Goal: Transaction & Acquisition: Book appointment/travel/reservation

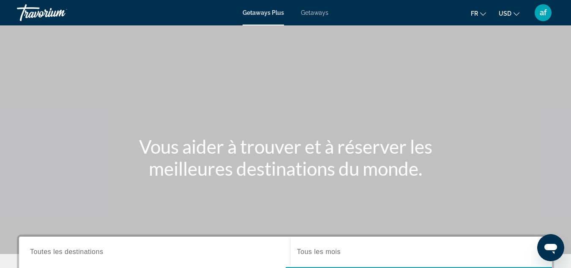
click at [521, 62] on div "Main content" at bounding box center [285, 127] width 571 height 254
click at [506, 14] on span "USD" at bounding box center [505, 13] width 13 height 7
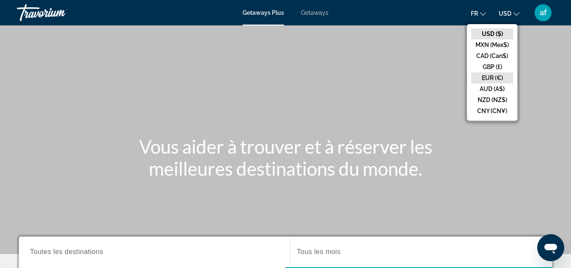
click at [495, 74] on button "EUR (€)" at bounding box center [493, 77] width 42 height 11
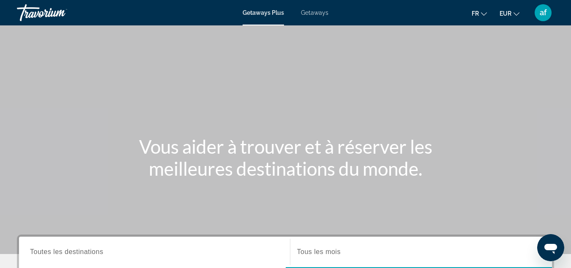
click at [311, 14] on span "Getaways" at bounding box center [314, 12] width 27 height 7
click at [275, 14] on span "Getaways Plus" at bounding box center [263, 12] width 41 height 7
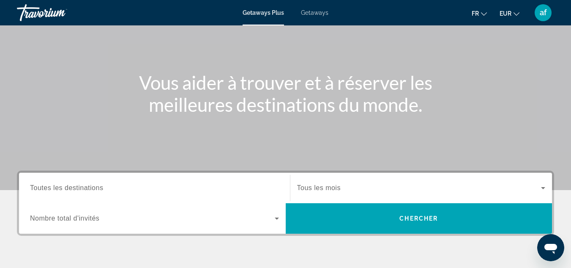
scroll to position [68, 0]
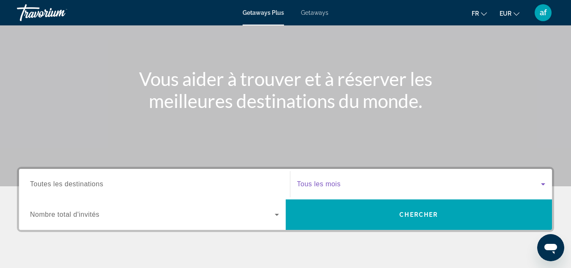
click at [416, 184] on span "Search widget" at bounding box center [419, 184] width 244 height 10
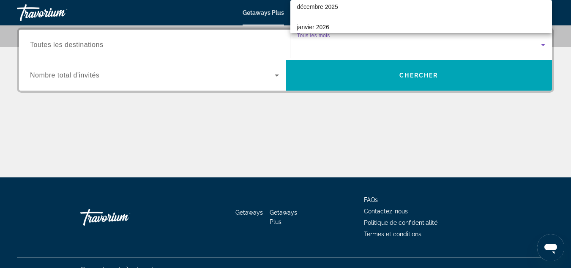
scroll to position [85, 0]
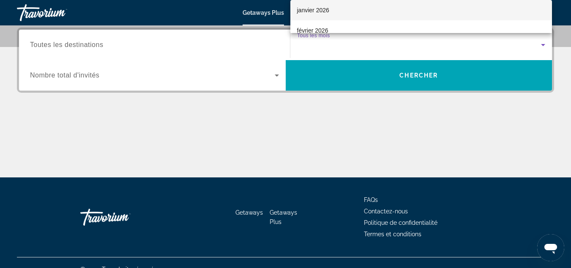
click at [451, 4] on mat-option "janvier 2026" at bounding box center [422, 10] width 262 height 20
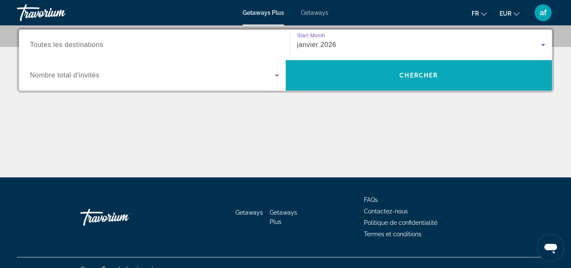
click at [395, 73] on span "Search" at bounding box center [419, 75] width 267 height 20
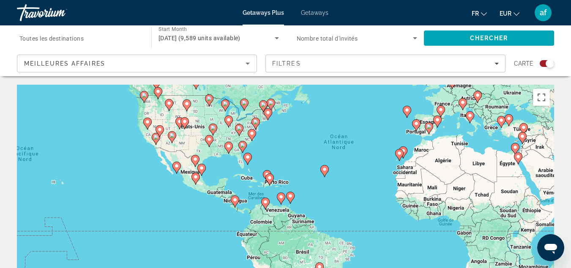
drag, startPoint x: 269, startPoint y: 209, endPoint x: 371, endPoint y: 132, distance: 127.9
click at [371, 132] on div "Pour activer le glissement avec le clavier, appuyez sur Alt+Entrée. Une fois ce…" at bounding box center [286, 212] width 538 height 254
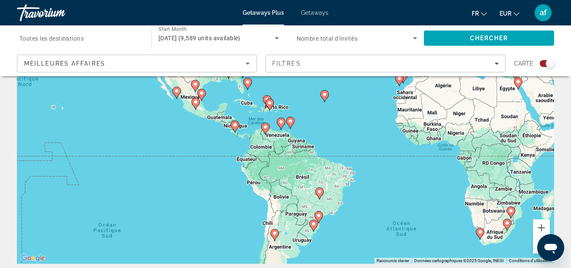
scroll to position [81, 0]
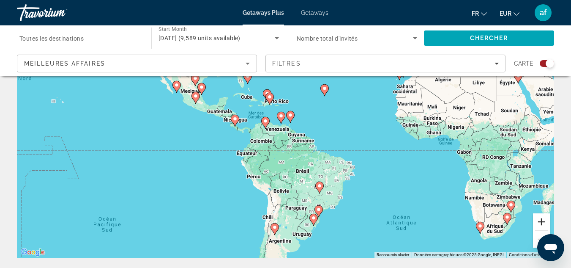
click at [547, 220] on button "Zoom avant" at bounding box center [541, 221] width 17 height 17
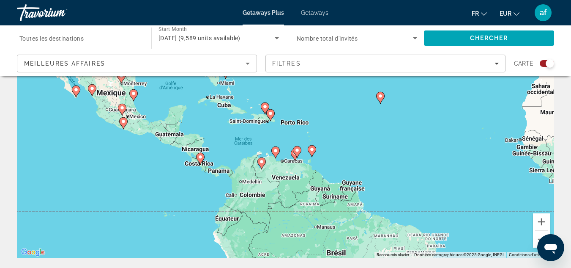
drag, startPoint x: 254, startPoint y: 115, endPoint x: 272, endPoint y: 159, distance: 47.6
click at [272, 159] on div "Pour activer le glissement avec le clavier, appuyez sur Alt+Entrée. Une fois ce…" at bounding box center [286, 131] width 538 height 254
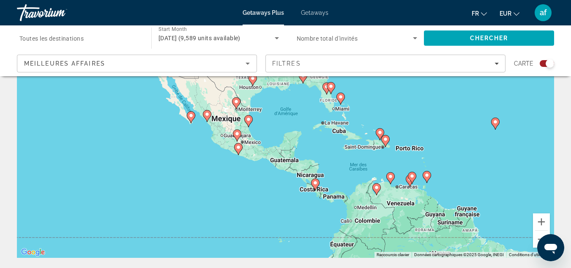
drag, startPoint x: 324, startPoint y: 178, endPoint x: 334, endPoint y: 181, distance: 10.8
click at [334, 181] on div "Pour activer le glissement avec le clavier, appuyez sur Alt+Entrée. Une fois ce…" at bounding box center [286, 131] width 538 height 254
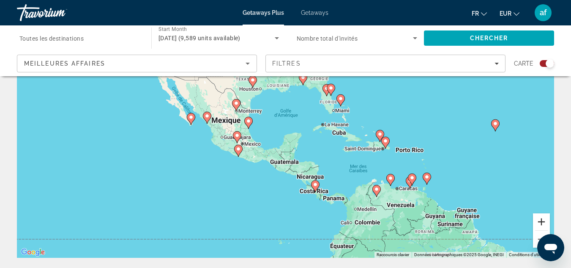
click at [549, 219] on button "Zoom avant" at bounding box center [541, 221] width 17 height 17
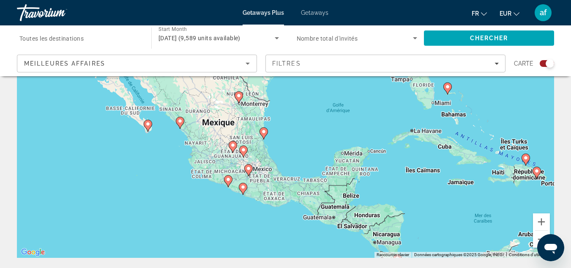
drag, startPoint x: 222, startPoint y: 174, endPoint x: 274, endPoint y: 187, distance: 53.8
click at [274, 187] on div "Pour activer le glissement avec le clavier, appuyez sur Alt+Entrée. Une fois ce…" at bounding box center [286, 131] width 538 height 254
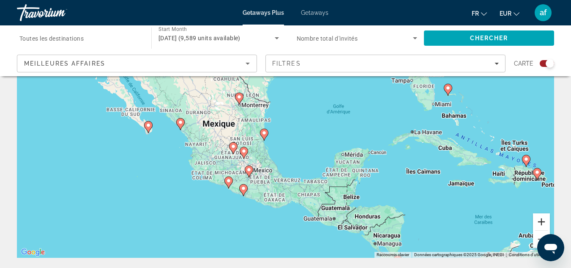
click at [537, 217] on button "Zoom avant" at bounding box center [541, 221] width 17 height 17
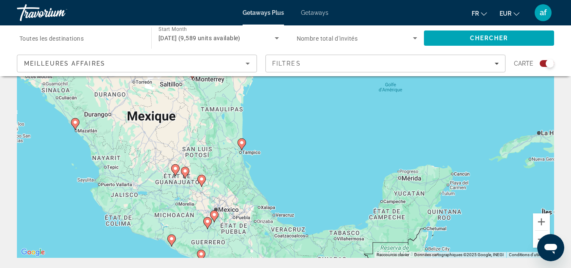
click at [136, 32] on div "Search widget" at bounding box center [79, 38] width 121 height 24
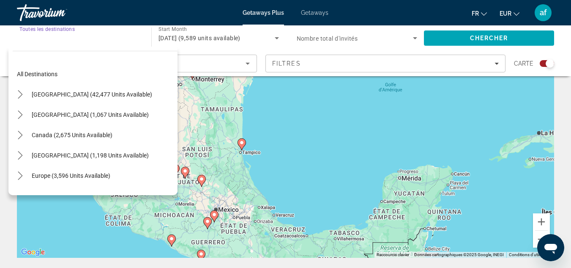
click at [76, 106] on span "Select destination: Mexico (1,067 units available)" at bounding box center [90, 114] width 126 height 20
type input "**********"
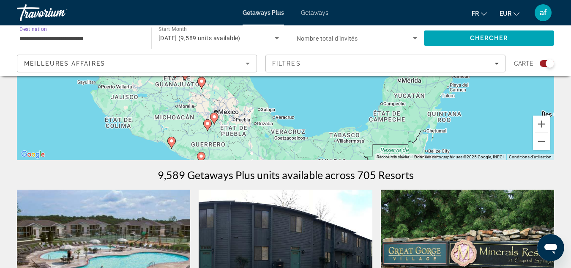
scroll to position [159, 0]
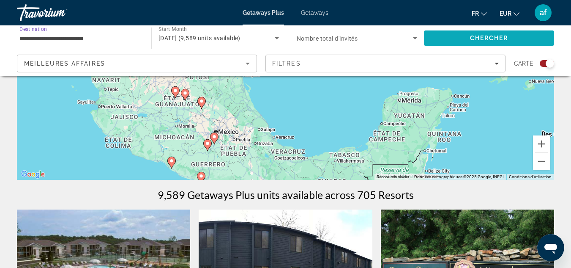
click at [505, 33] on span "Search" at bounding box center [489, 38] width 130 height 20
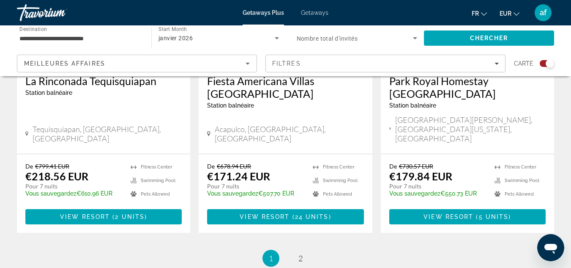
scroll to position [1403, 0]
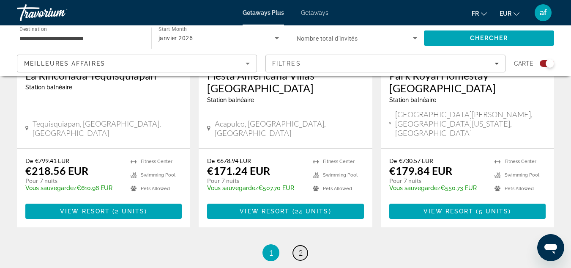
click at [299, 248] on span "2" at bounding box center [301, 252] width 4 height 9
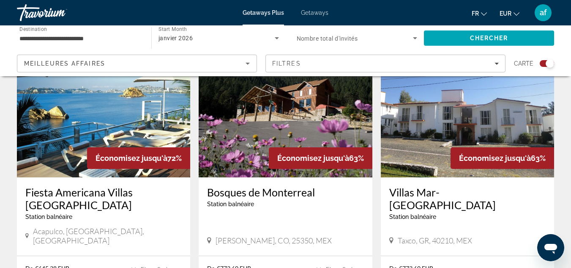
scroll to position [324, 0]
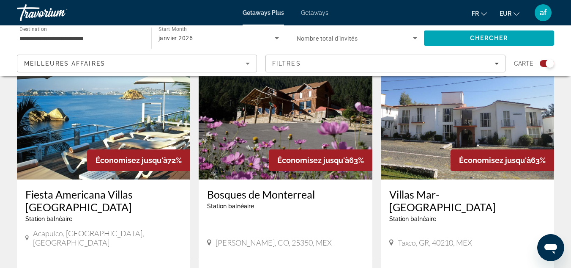
click at [138, 135] on img "Main content" at bounding box center [103, 111] width 173 height 135
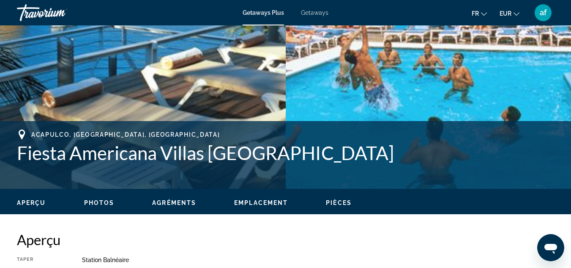
scroll to position [245, 0]
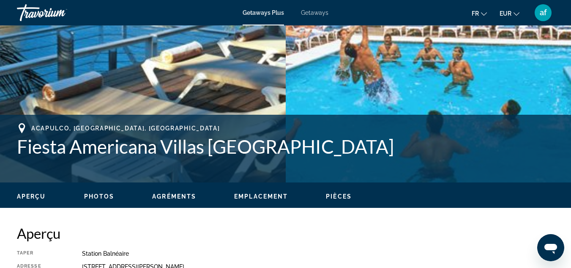
click at [313, 12] on span "Getaways" at bounding box center [314, 12] width 27 height 7
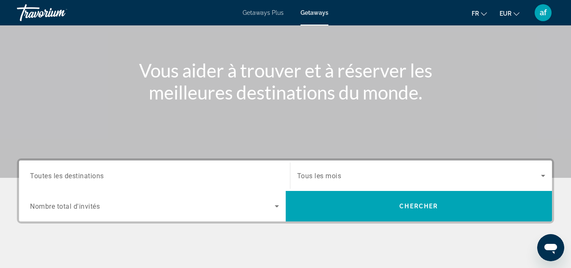
scroll to position [78, 0]
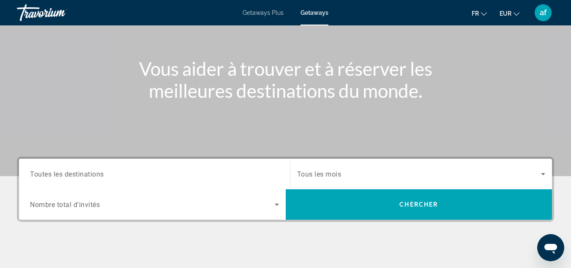
click at [114, 181] on div "Search widget" at bounding box center [154, 174] width 249 height 24
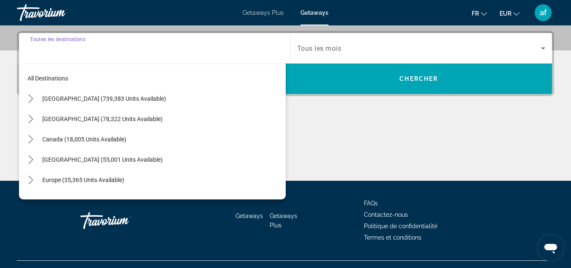
scroll to position [207, 0]
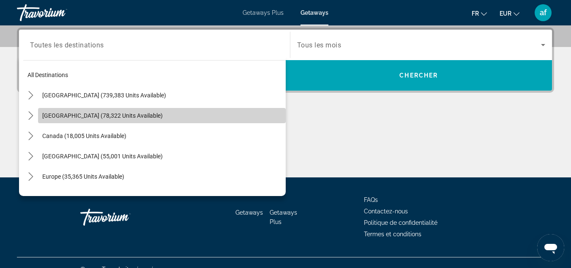
click at [206, 120] on span "Select destination: Mexico (78,322 units available)" at bounding box center [162, 115] width 248 height 20
type input "**********"
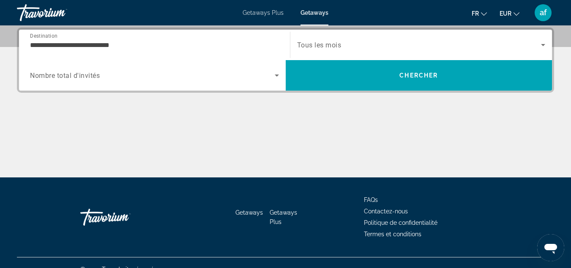
click at [364, 31] on div "Start Month Tous les mois" at bounding box center [421, 45] width 263 height 30
click at [365, 44] on span "Search widget" at bounding box center [419, 45] width 244 height 10
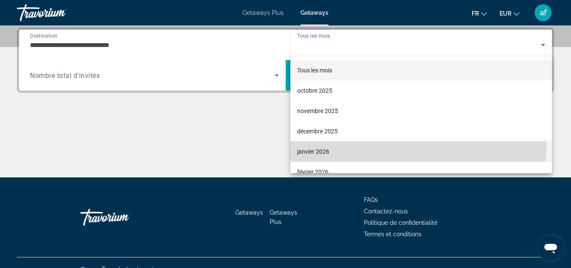
click at [391, 146] on mat-option "janvier 2026" at bounding box center [422, 151] width 262 height 20
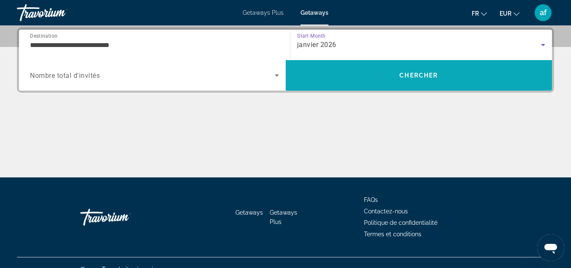
click at [426, 81] on span "Search" at bounding box center [419, 75] width 267 height 20
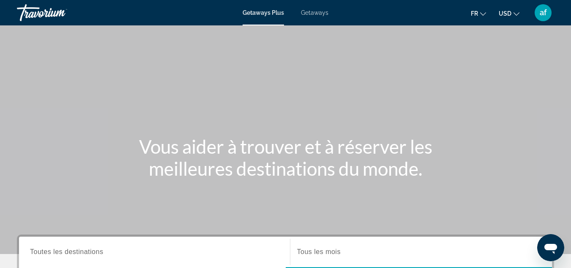
click at [317, 24] on mat-toolbar "Getaways Plus Getaways fr English Español Français Italiano Português русский U…" at bounding box center [285, 12] width 571 height 25
click at [318, 13] on span "Getaways" at bounding box center [314, 12] width 27 height 7
click at [519, 13] on ul "fr English Español Français Italiano Português русский USD USD ($) MXN (Mex$) C…" at bounding box center [501, 13] width 61 height 14
click at [503, 15] on span "USD" at bounding box center [505, 13] width 13 height 7
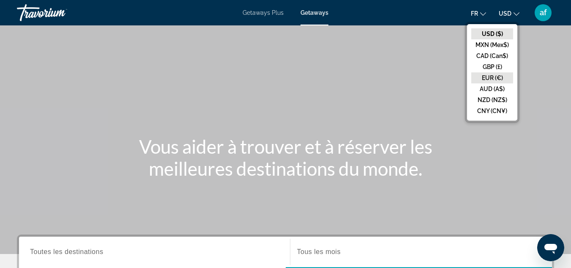
click at [487, 77] on button "EUR (€)" at bounding box center [493, 77] width 42 height 11
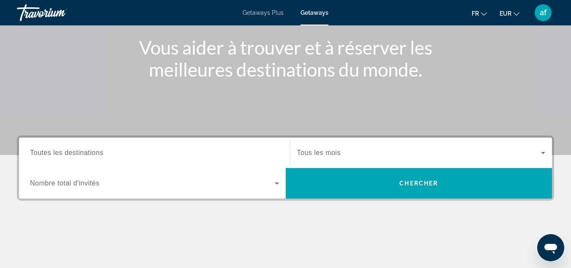
scroll to position [100, 0]
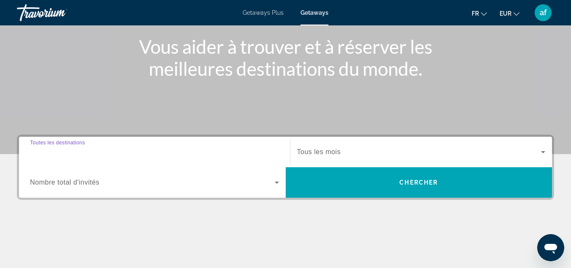
click at [181, 153] on input "Destination Toutes les destinations" at bounding box center [154, 152] width 249 height 10
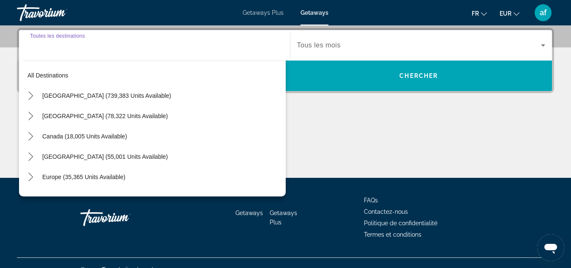
scroll to position [207, 0]
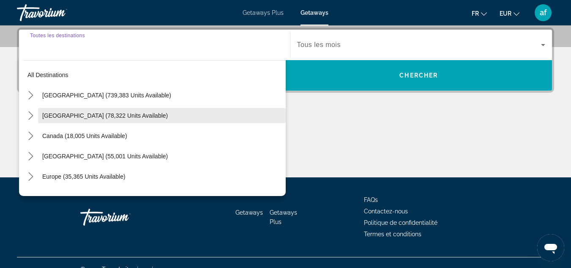
click at [137, 115] on span "Select destination: Mexico (78,322 units available)" at bounding box center [162, 115] width 248 height 20
type input "**********"
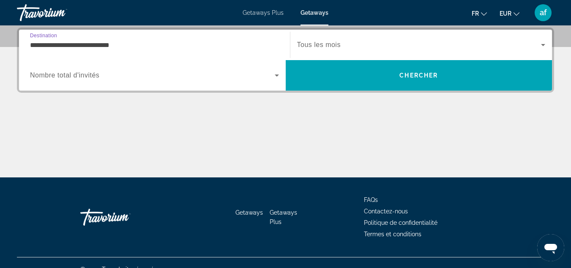
click at [341, 49] on div "Search widget" at bounding box center [421, 45] width 249 height 24
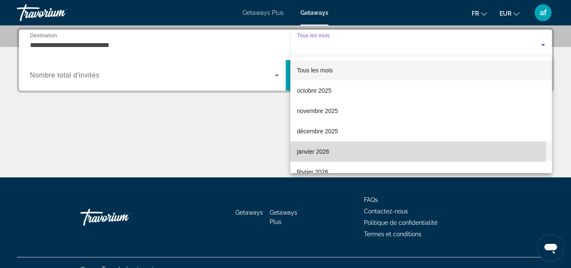
click at [348, 152] on mat-option "janvier 2026" at bounding box center [422, 151] width 262 height 20
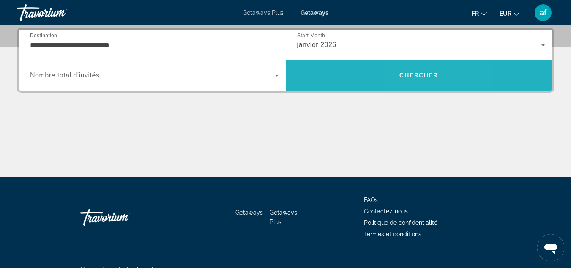
click at [415, 77] on span "Chercher" at bounding box center [419, 75] width 38 height 7
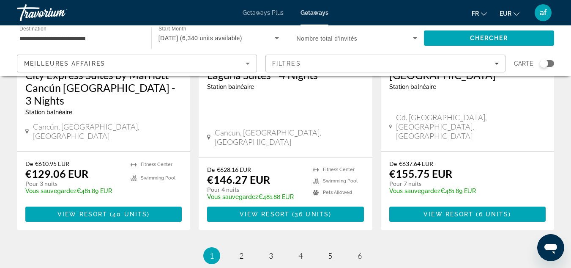
scroll to position [1110, 0]
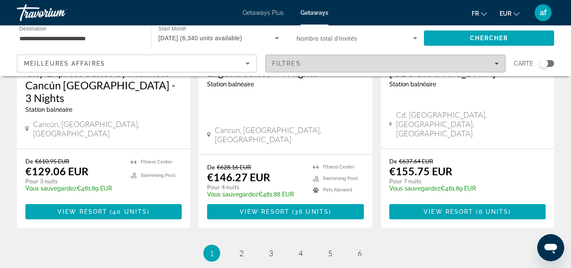
click at [329, 66] on div "Filtres" at bounding box center [385, 63] width 227 height 7
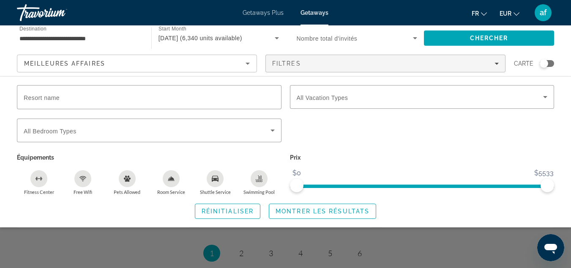
click at [262, 176] on icon "Swimming Pool" at bounding box center [259, 177] width 3 height 4
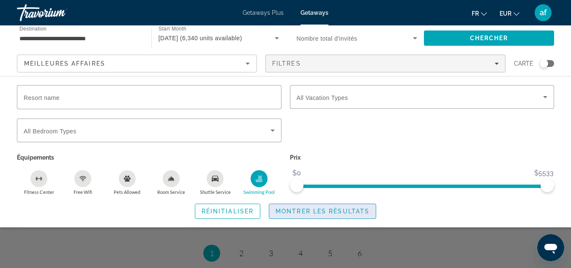
click at [308, 220] on span "Search widget" at bounding box center [322, 211] width 107 height 20
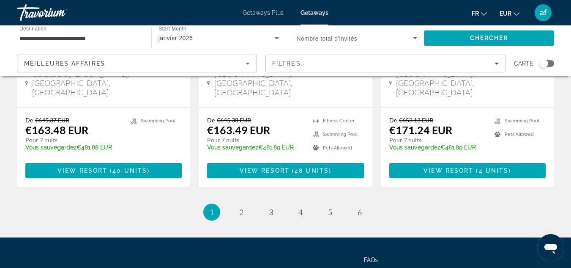
scroll to position [1177, 0]
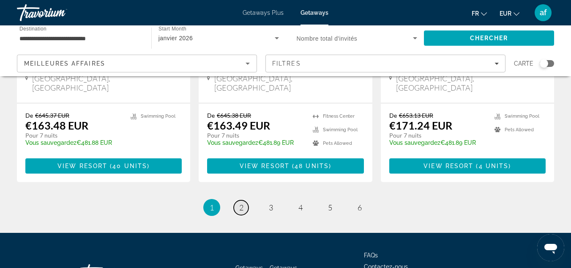
click at [242, 203] on span "2" at bounding box center [241, 207] width 4 height 9
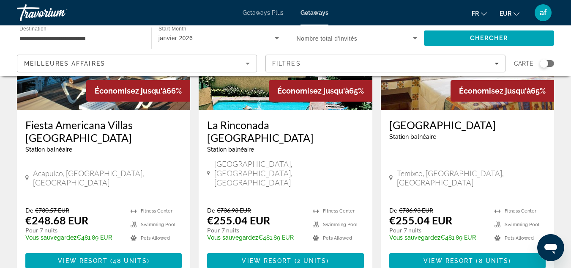
scroll to position [1101, 0]
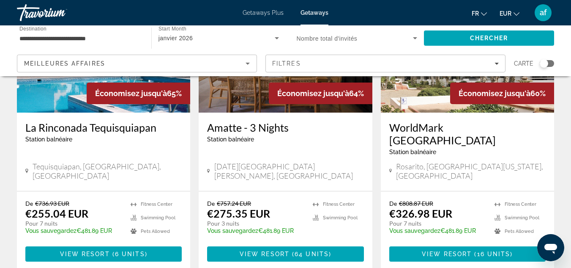
scroll to position [131, 0]
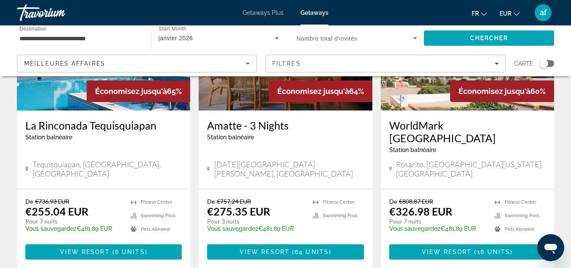
click at [264, 11] on span "Getaways Plus" at bounding box center [263, 12] width 41 height 7
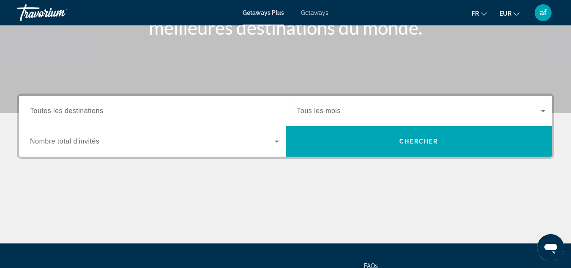
scroll to position [142, 0]
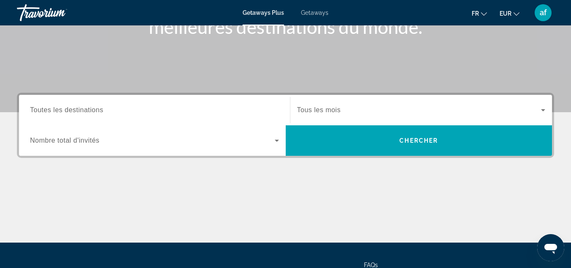
click at [382, 112] on span "Search widget" at bounding box center [419, 110] width 244 height 10
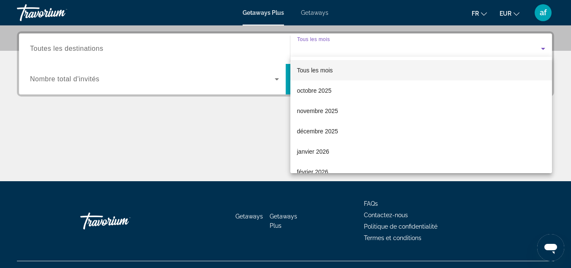
scroll to position [207, 0]
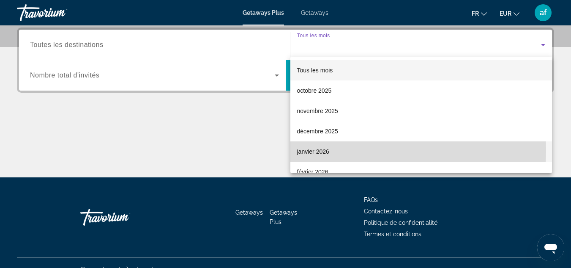
click at [346, 149] on mat-option "janvier 2026" at bounding box center [422, 151] width 262 height 20
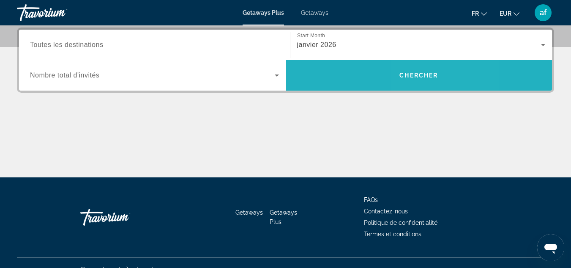
click at [435, 84] on span "Search" at bounding box center [419, 75] width 267 height 20
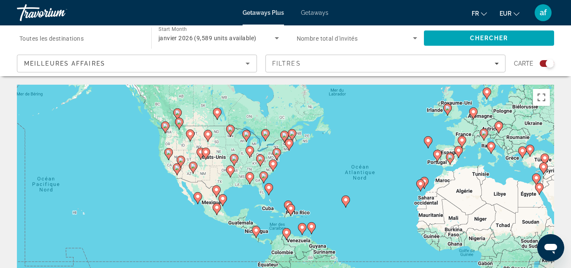
drag, startPoint x: 233, startPoint y: 192, endPoint x: 343, endPoint y: 163, distance: 113.4
click at [343, 163] on div "Pour activer le glissement avec le clavier, appuyez sur Alt+Entrée. Une fois ce…" at bounding box center [286, 212] width 538 height 254
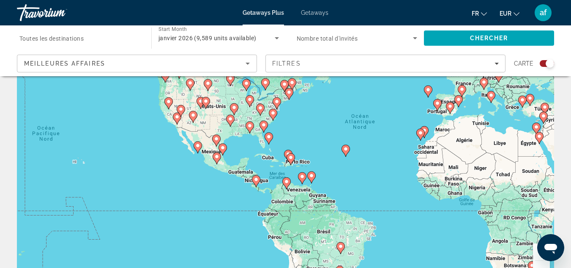
scroll to position [68, 0]
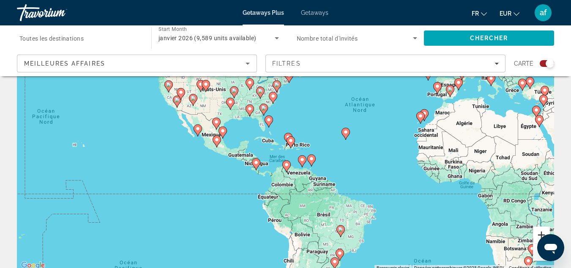
click at [539, 239] on button "Zoom avant" at bounding box center [541, 234] width 17 height 17
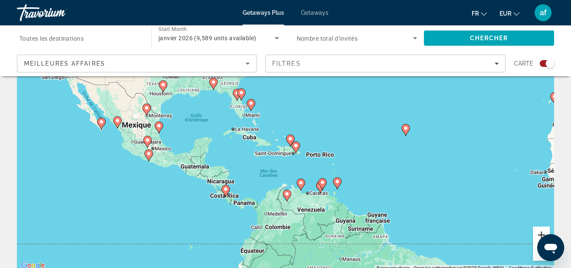
click at [539, 239] on button "Zoom avant" at bounding box center [541, 234] width 17 height 17
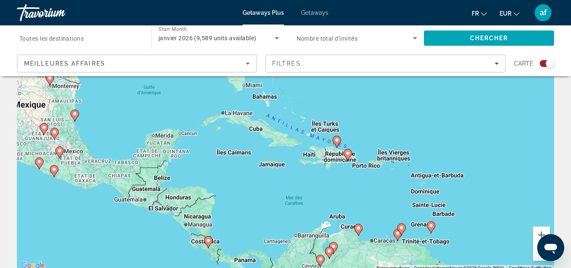
drag, startPoint x: 252, startPoint y: 209, endPoint x: 296, endPoint y: 207, distance: 43.6
click at [296, 207] on div "Pour activer le glissement avec le clavier, appuyez sur Alt+Entrée. Une fois ce…" at bounding box center [286, 144] width 538 height 254
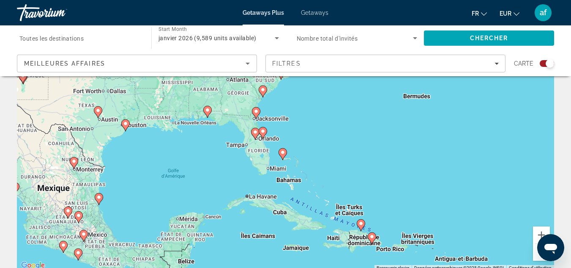
drag, startPoint x: 272, startPoint y: 203, endPoint x: 297, endPoint y: 288, distance: 88.3
click at [297, 200] on html "Passer au contenu principal Getaways Plus Getaways fr English Español Français …" at bounding box center [285, 66] width 571 height 268
click at [324, 9] on div "Getaways Plus Getaways fr English Español Français Italiano Português русский E…" at bounding box center [285, 13] width 571 height 22
click at [319, 13] on span "Getaways" at bounding box center [314, 12] width 27 height 7
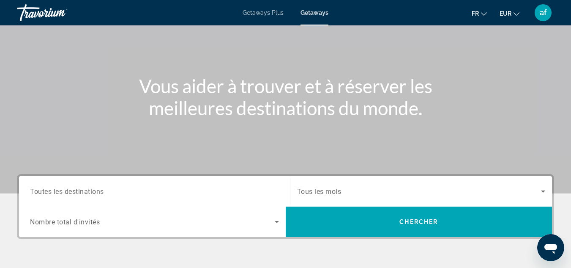
click at [389, 184] on div "Search widget" at bounding box center [421, 191] width 249 height 24
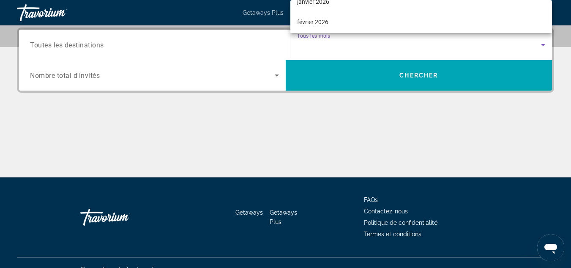
scroll to position [82, 0]
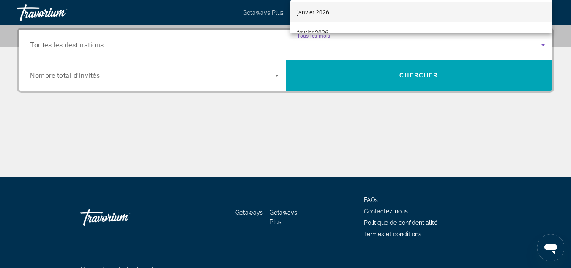
click at [340, 17] on mat-option "janvier 2026" at bounding box center [422, 12] width 262 height 20
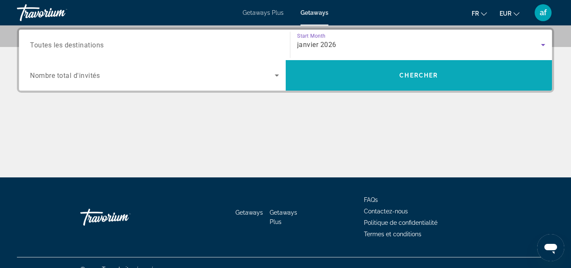
click at [363, 68] on span "Search" at bounding box center [419, 75] width 267 height 20
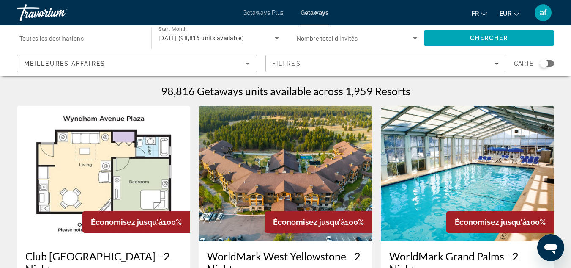
click at [545, 65] on div "Search widget" at bounding box center [544, 63] width 8 height 8
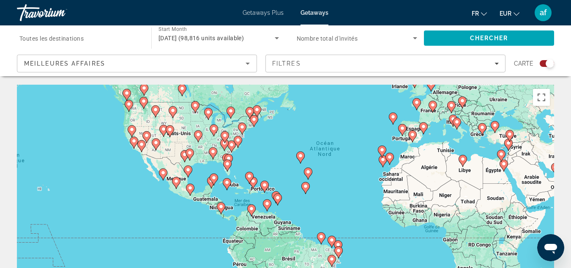
drag, startPoint x: 324, startPoint y: 182, endPoint x: 389, endPoint y: 132, distance: 82.6
click at [389, 132] on div "Pour activer le glissement avec le clavier, appuyez sur Alt+Entrée. Une fois ce…" at bounding box center [286, 212] width 538 height 254
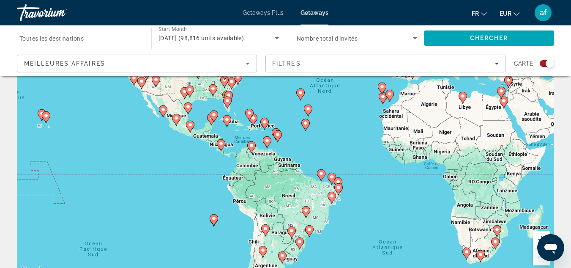
scroll to position [66, 0]
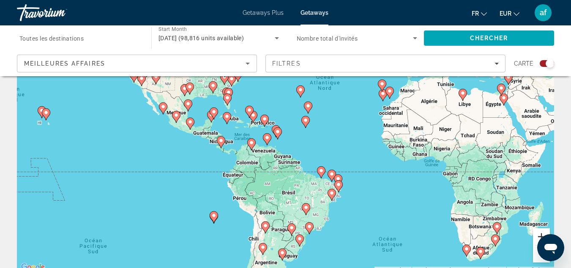
click at [540, 235] on button "Zoom avant" at bounding box center [541, 236] width 17 height 17
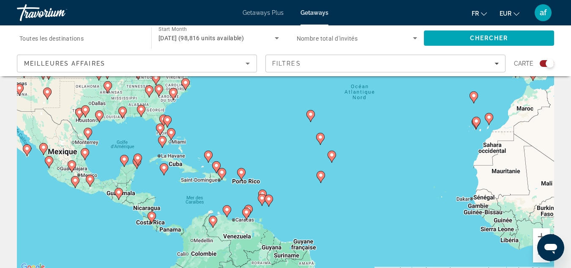
drag, startPoint x: 335, startPoint y: 135, endPoint x: 331, endPoint y: 209, distance: 75.0
click at [331, 209] on div "Pour activer le glissement avec le clavier, appuyez sur Alt+Entrée. Une fois ce…" at bounding box center [286, 146] width 538 height 254
click at [538, 235] on button "Zoom avant" at bounding box center [541, 236] width 17 height 17
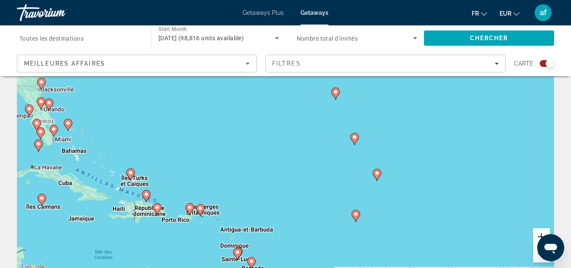
click at [538, 235] on button "Zoom avant" at bounding box center [541, 236] width 17 height 17
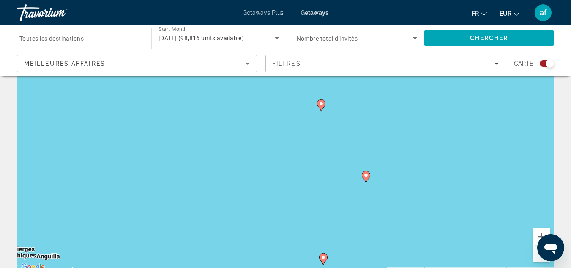
drag, startPoint x: 492, startPoint y: 192, endPoint x: 389, endPoint y: 159, distance: 108.1
click at [389, 159] on div "Pour activer le glissement avec le clavier, appuyez sur Alt+Entrée. Une fois ce…" at bounding box center [286, 146] width 538 height 254
click at [537, 230] on button "Zoom avant" at bounding box center [541, 236] width 17 height 17
drag, startPoint x: 530, startPoint y: 224, endPoint x: 484, endPoint y: 193, distance: 55.7
click at [484, 193] on div "Pour activer le glissement avec le clavier, appuyez sur Alt+Entrée. Une fois ce…" at bounding box center [286, 146] width 538 height 254
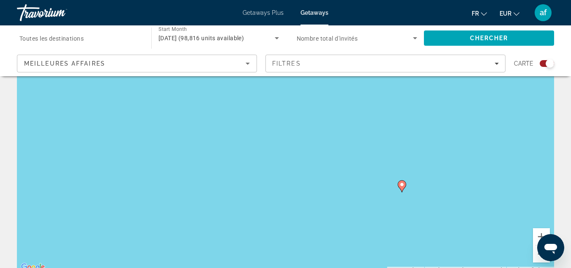
click at [541, 258] on button "Zoom arrière" at bounding box center [541, 253] width 17 height 17
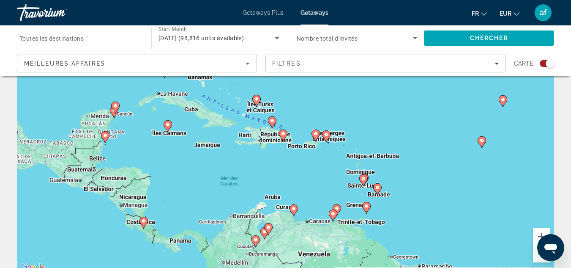
drag, startPoint x: 226, startPoint y: 209, endPoint x: 415, endPoint y: 157, distance: 196.1
click at [415, 157] on div "Pour activer le glissement avec le clavier, appuyez sur Alt+Entrée. Une fois ce…" at bounding box center [286, 146] width 538 height 254
click at [366, 179] on icon "Main content" at bounding box center [364, 180] width 8 height 11
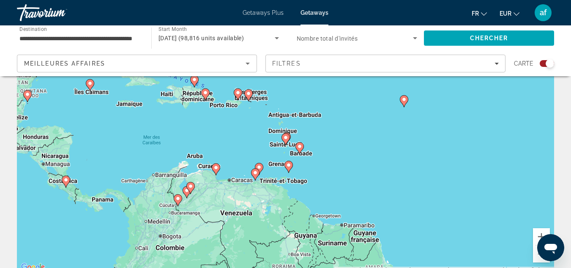
click at [287, 137] on image "Main content" at bounding box center [285, 137] width 5 height 5
type input "**********"
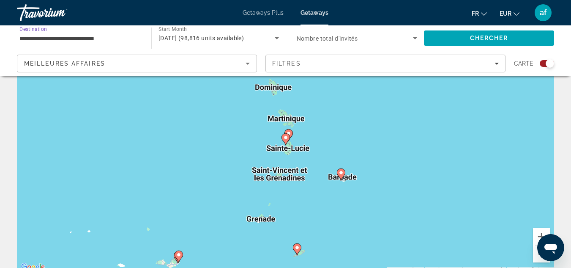
click at [102, 41] on input "**********" at bounding box center [79, 38] width 121 height 10
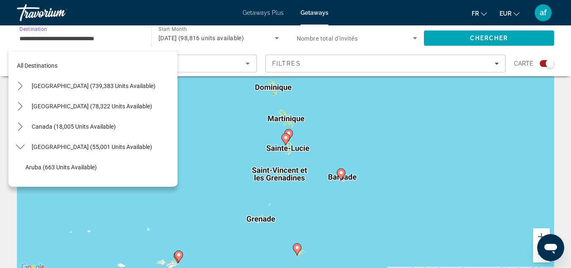
scroll to position [213, 0]
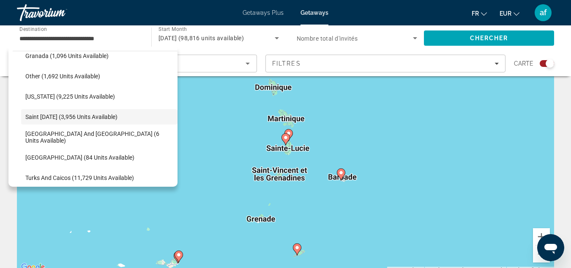
click at [550, 64] on div "Search widget" at bounding box center [550, 63] width 8 height 8
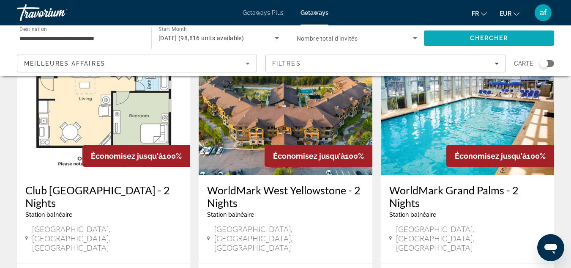
click at [544, 42] on div "**********" at bounding box center [285, 50] width 571 height 51
click at [542, 40] on span "Search" at bounding box center [489, 38] width 130 height 20
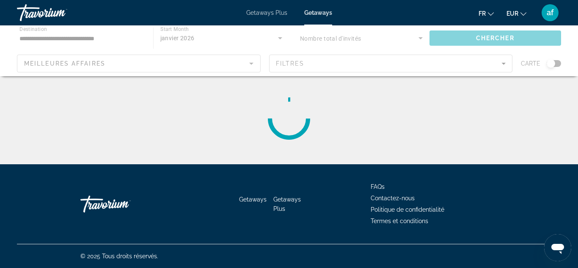
click at [542, 40] on div "Main content" at bounding box center [289, 50] width 578 height 51
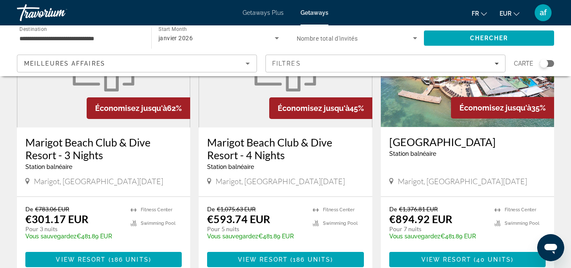
scroll to position [50, 0]
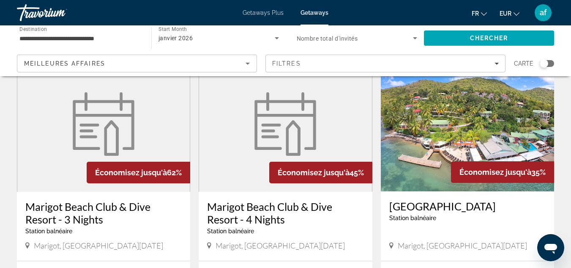
click at [569, 47] on div "**********" at bounding box center [285, 50] width 571 height 51
click at [75, 44] on div "**********" at bounding box center [79, 38] width 121 height 24
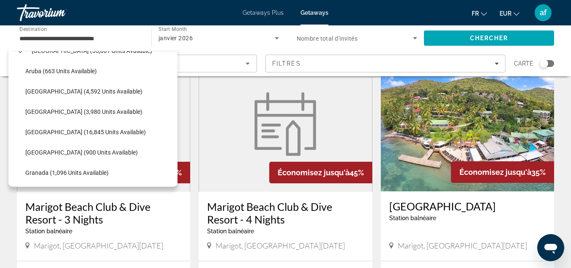
scroll to position [0, 0]
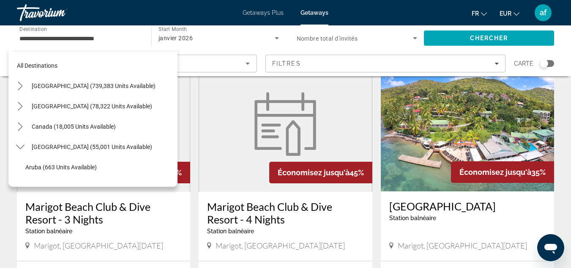
click at [134, 55] on div "All destinations [GEOGRAPHIC_DATA] (739,383 units available) [GEOGRAPHIC_DATA] …" at bounding box center [95, 116] width 165 height 131
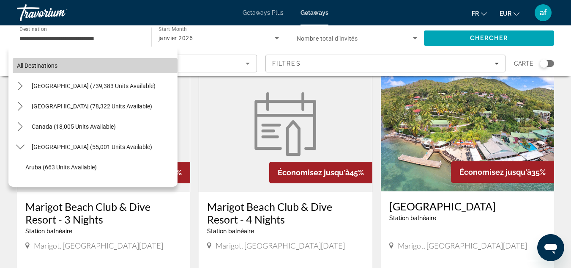
click at [134, 59] on span "Select destination: All destinations" at bounding box center [95, 65] width 165 height 20
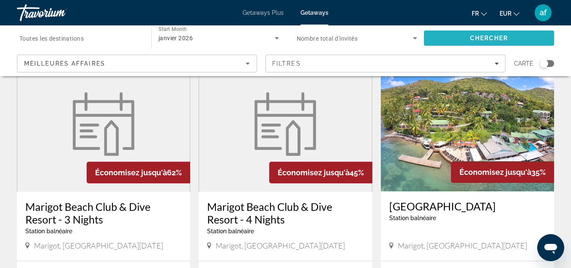
click at [461, 33] on span "Search" at bounding box center [489, 38] width 130 height 20
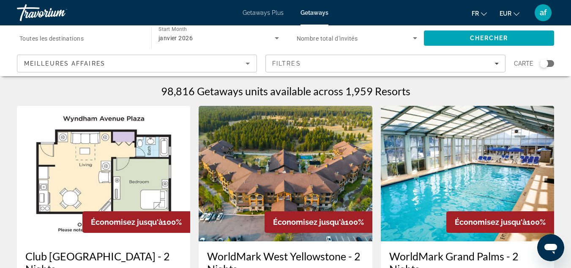
click at [543, 65] on div "Search widget" at bounding box center [544, 63] width 8 height 8
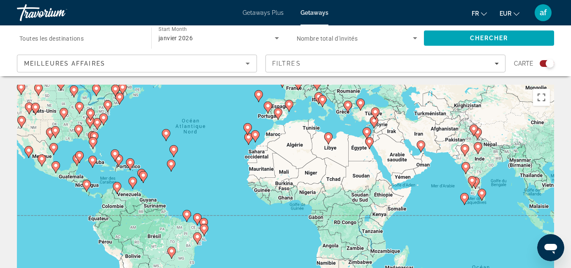
drag, startPoint x: 497, startPoint y: 173, endPoint x: 426, endPoint y: 99, distance: 102.3
click at [426, 99] on div "Pour activer le glissement avec le clavier, appuyez sur Alt+Entrée. Une fois ce…" at bounding box center [286, 212] width 538 height 254
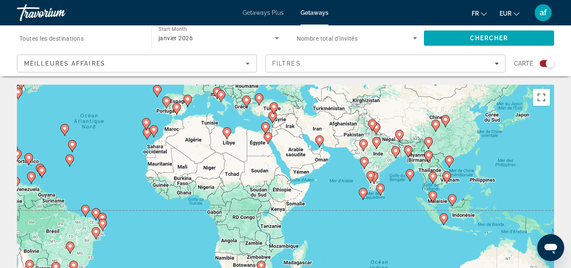
drag, startPoint x: 424, startPoint y: 132, endPoint x: 365, endPoint y: 151, distance: 62.6
click at [365, 151] on div "Pour activer le glissement avec le clavier, appuyez sur Alt+Entrée. Une fois ce…" at bounding box center [286, 212] width 538 height 254
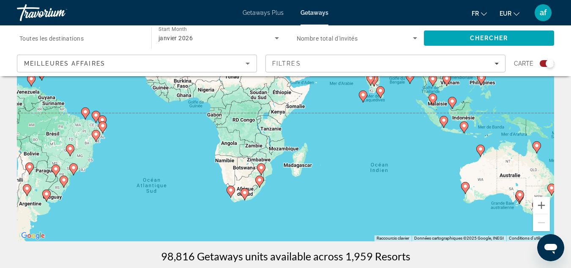
scroll to position [100, 0]
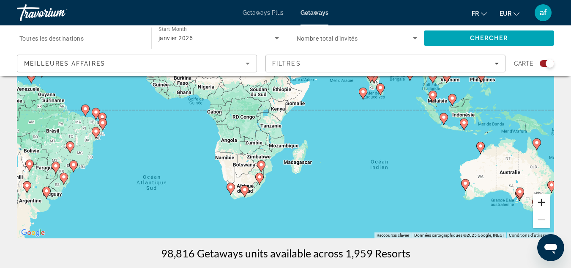
click at [543, 206] on button "Zoom avant" at bounding box center [541, 202] width 17 height 17
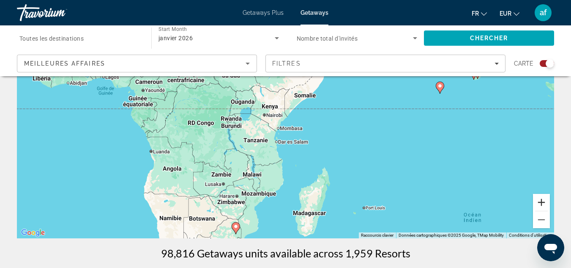
click at [543, 203] on button "Zoom avant" at bounding box center [541, 202] width 17 height 17
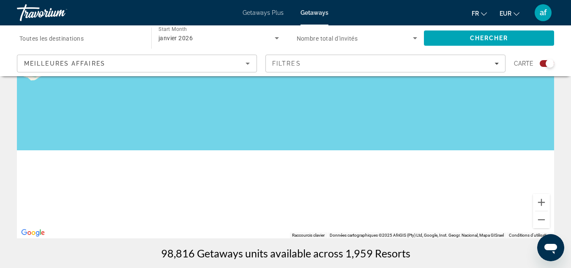
scroll to position [0, 0]
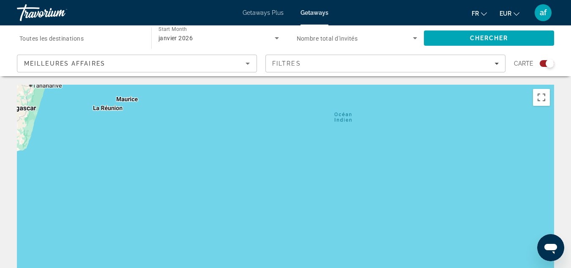
drag, startPoint x: 420, startPoint y: 170, endPoint x: 103, endPoint y: -37, distance: 378.5
click at [103, 0] on html "Passer au contenu principal Getaways Plus Getaways fr English Español Français …" at bounding box center [285, 134] width 571 height 268
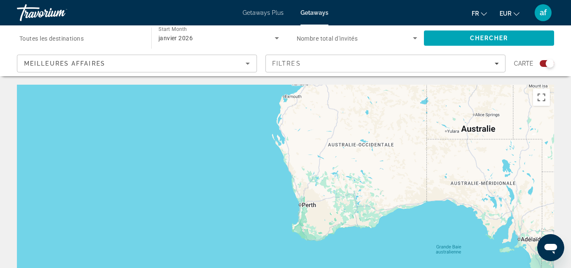
drag, startPoint x: 402, startPoint y: 199, endPoint x: 11, endPoint y: 181, distance: 391.2
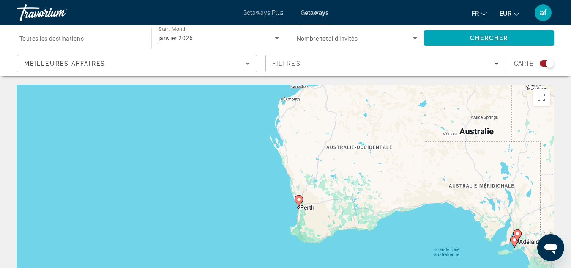
click at [301, 201] on image "Main content" at bounding box center [299, 199] width 5 height 5
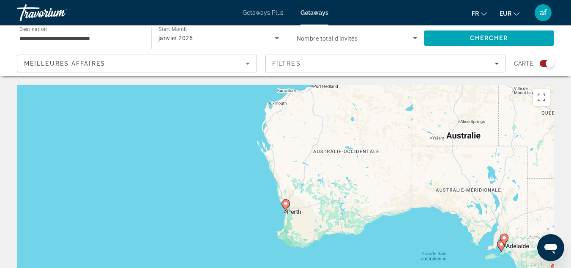
click at [286, 203] on image "Main content" at bounding box center [285, 203] width 5 height 5
type input "**********"
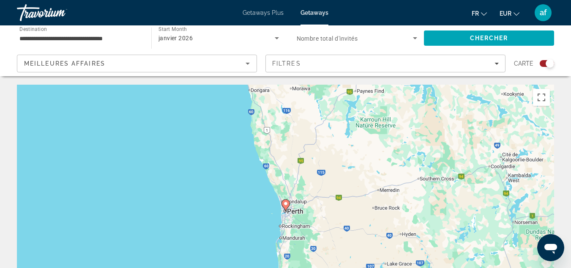
click at [286, 203] on image "Main content" at bounding box center [285, 203] width 5 height 5
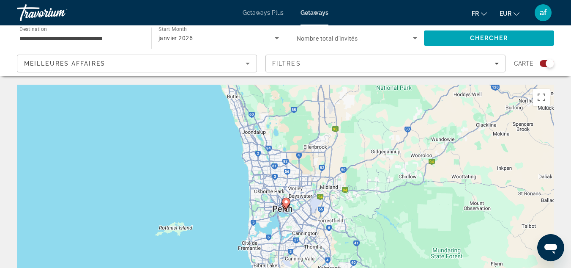
click at [286, 203] on image "Main content" at bounding box center [286, 201] width 5 height 5
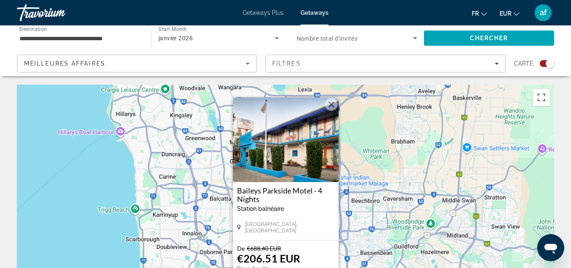
click at [331, 106] on button "Fermer" at bounding box center [331, 104] width 13 height 13
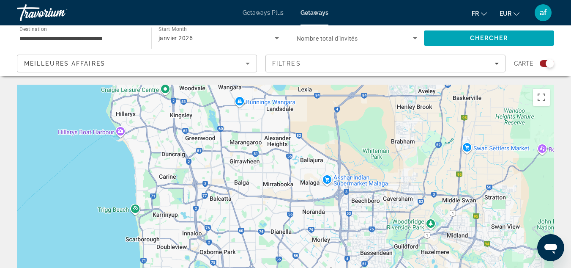
click at [119, 31] on div "**********" at bounding box center [79, 38] width 121 height 24
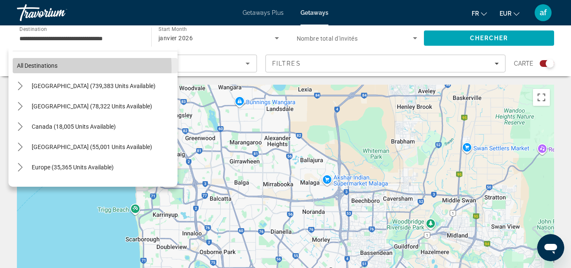
click at [36, 69] on button "All destinations" at bounding box center [95, 65] width 165 height 15
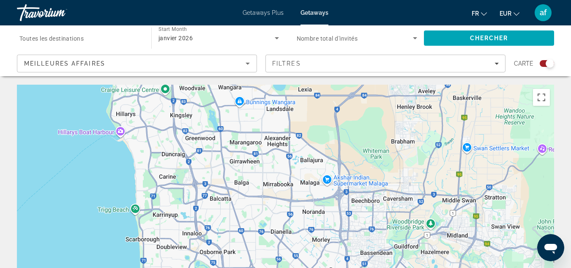
click at [87, 33] on input "Destination Toutes les destinations" at bounding box center [79, 38] width 121 height 10
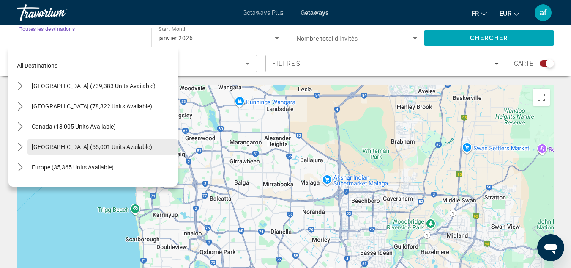
click at [115, 143] on span "[GEOGRAPHIC_DATA] (55,001 units available)" at bounding box center [92, 146] width 121 height 7
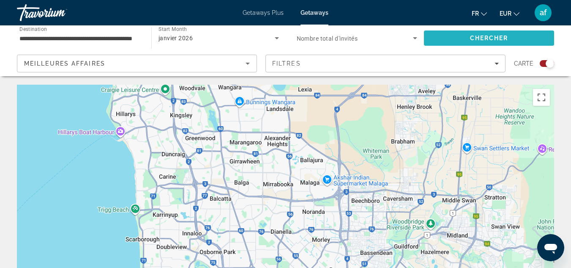
click at [442, 38] on span "Search" at bounding box center [489, 38] width 130 height 20
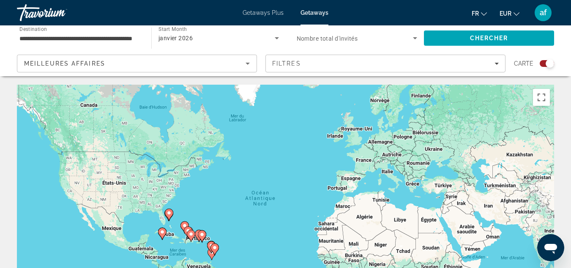
click at [550, 68] on div "Carte" at bounding box center [534, 64] width 40 height 18
click at [549, 65] on div "Search widget" at bounding box center [550, 63] width 8 height 8
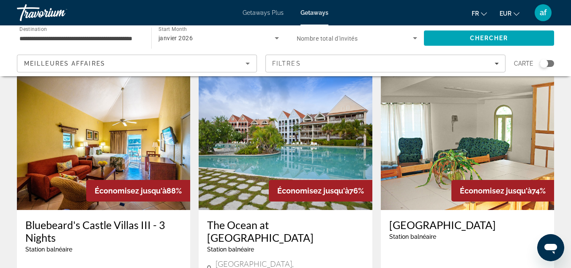
scroll to position [19, 0]
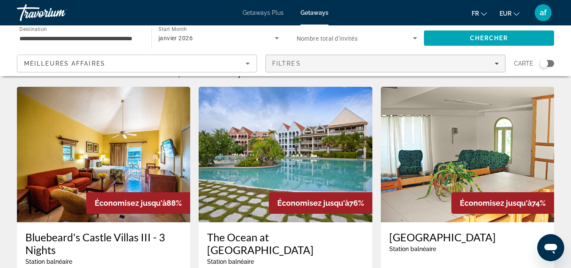
click at [501, 60] on span "Filters" at bounding box center [385, 63] width 239 height 20
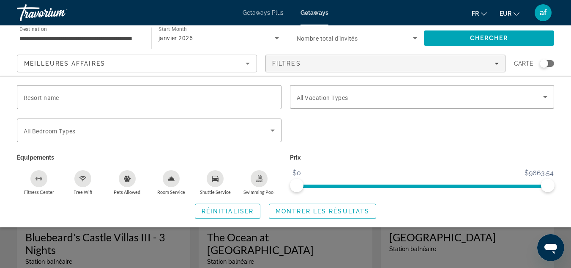
click at [261, 173] on div "Swimming Pool" at bounding box center [259, 178] width 17 height 17
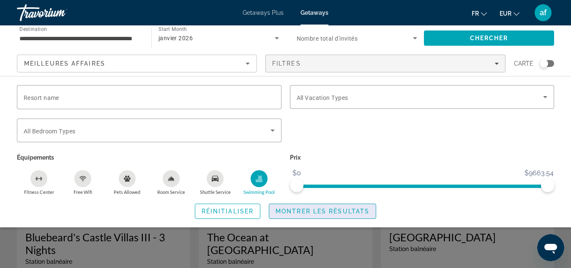
click at [303, 211] on span "Montrer les résultats" at bounding box center [323, 211] width 94 height 7
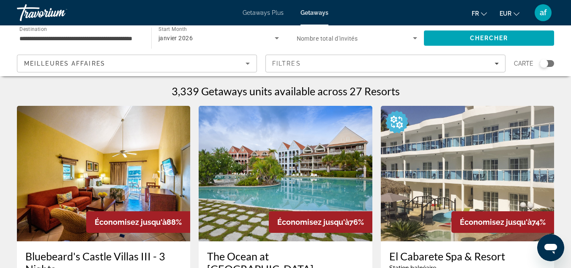
click at [97, 33] on input "**********" at bounding box center [79, 38] width 121 height 10
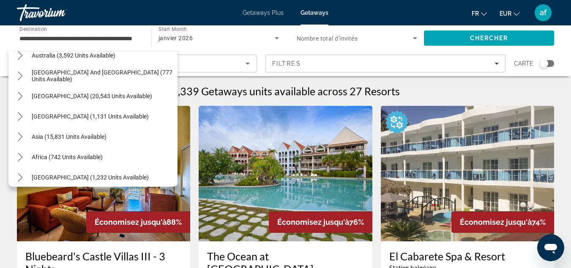
scroll to position [401, 0]
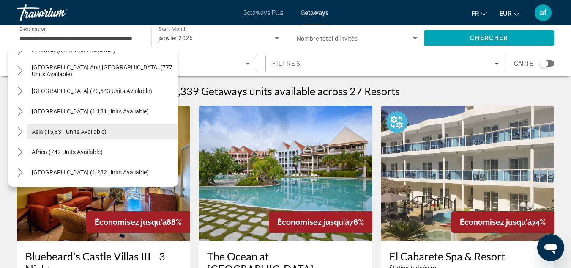
click at [73, 128] on span "Asia (15,831 units available)" at bounding box center [69, 131] width 75 height 7
type input "**********"
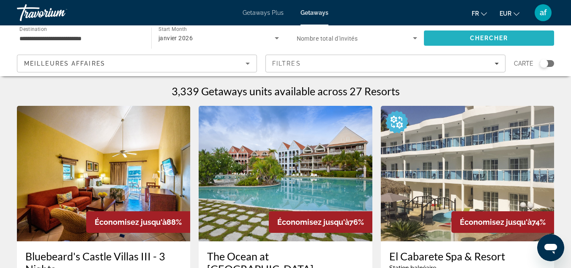
click at [478, 31] on span "Search" at bounding box center [489, 38] width 130 height 20
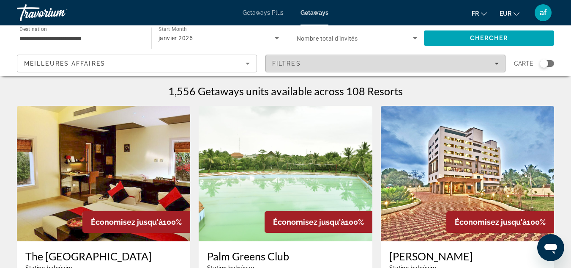
click at [418, 59] on span "Filters" at bounding box center [385, 63] width 239 height 20
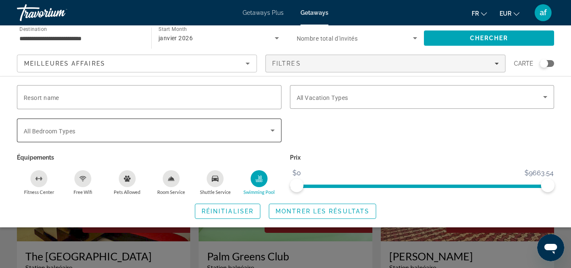
click at [275, 128] on icon "Search widget" at bounding box center [273, 130] width 10 height 10
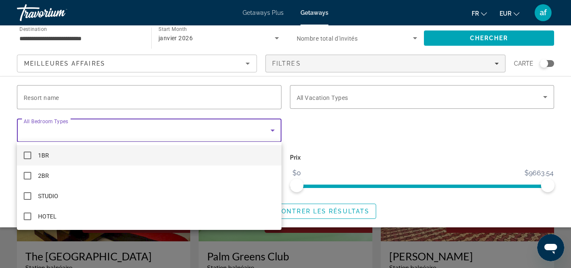
click at [275, 128] on div at bounding box center [285, 134] width 571 height 268
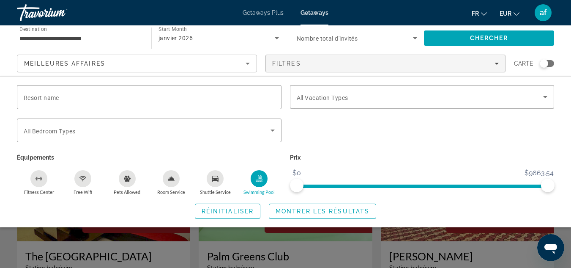
click at [261, 175] on icon "Swimming Pool" at bounding box center [259, 177] width 3 height 4
click at [288, 211] on span "Montrer les résultats" at bounding box center [323, 211] width 94 height 7
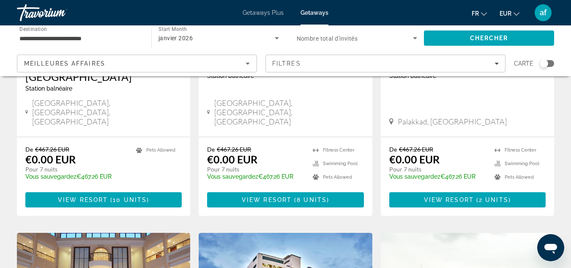
scroll to position [818, 0]
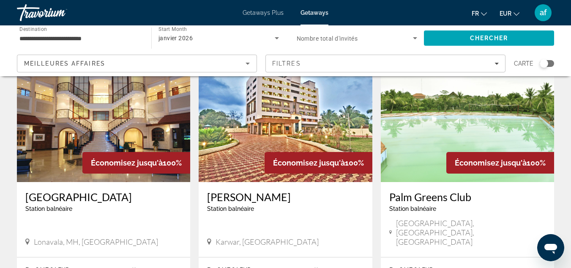
scroll to position [1044, 0]
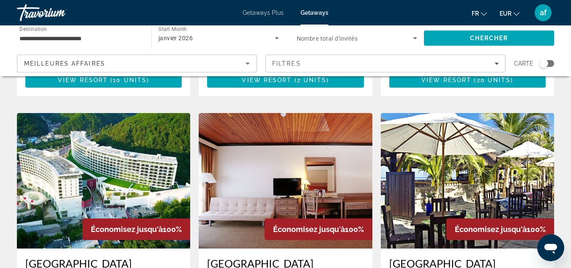
scroll to position [585, 0]
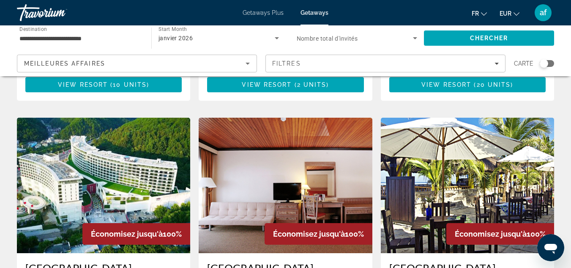
click at [432, 144] on img "Main content" at bounding box center [467, 185] width 173 height 135
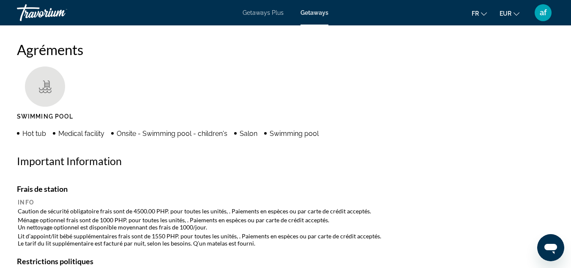
scroll to position [812, 0]
